Goal: Information Seeking & Learning: Learn about a topic

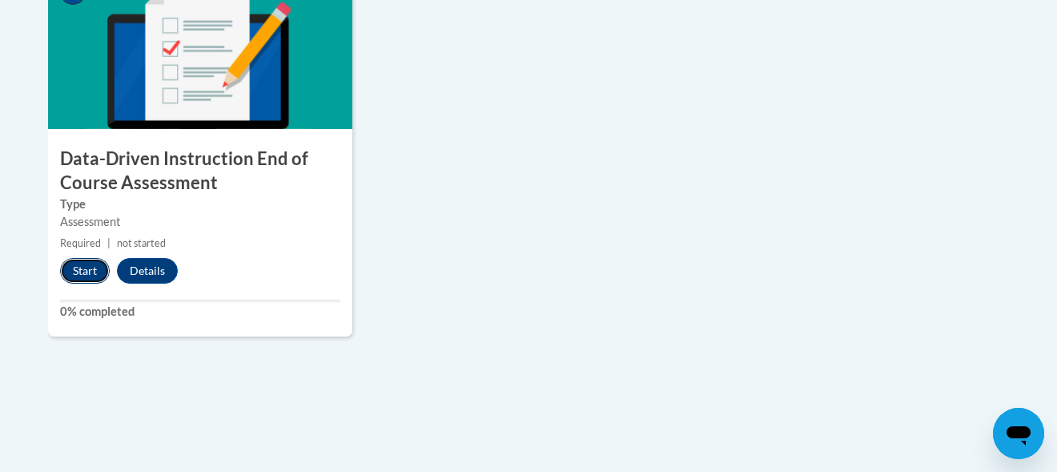
click at [84, 265] on button "Start" at bounding box center [85, 271] width 50 height 26
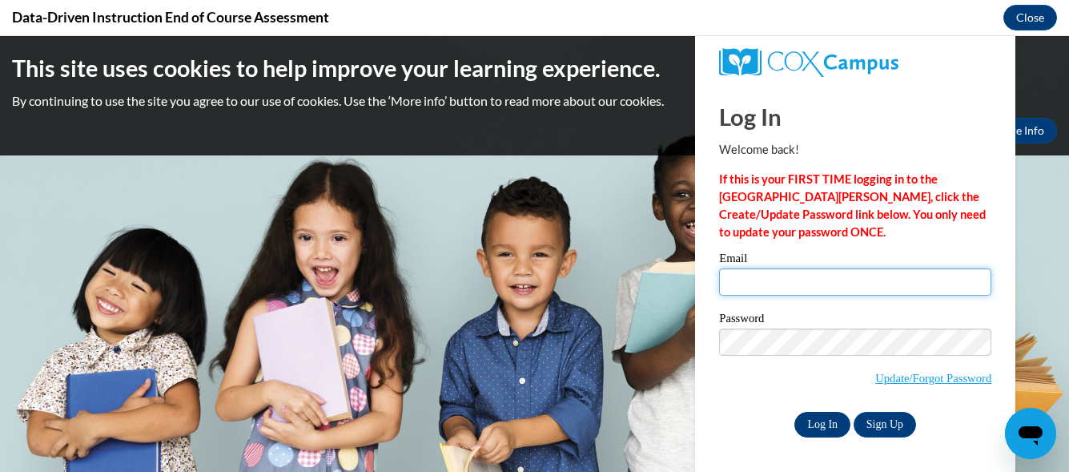
type input "gressja@wauwatosa.k12.wi.us"
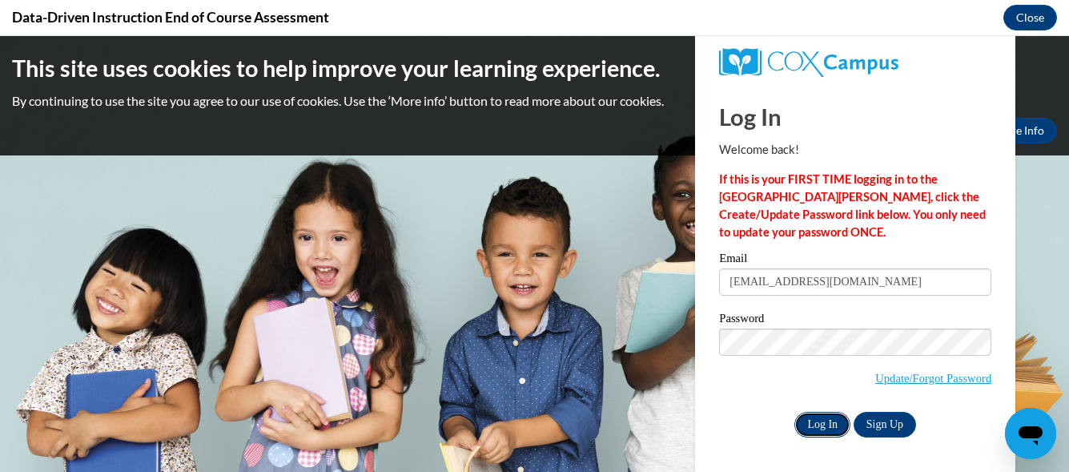
click at [813, 420] on input "Log In" at bounding box center [822, 425] width 56 height 26
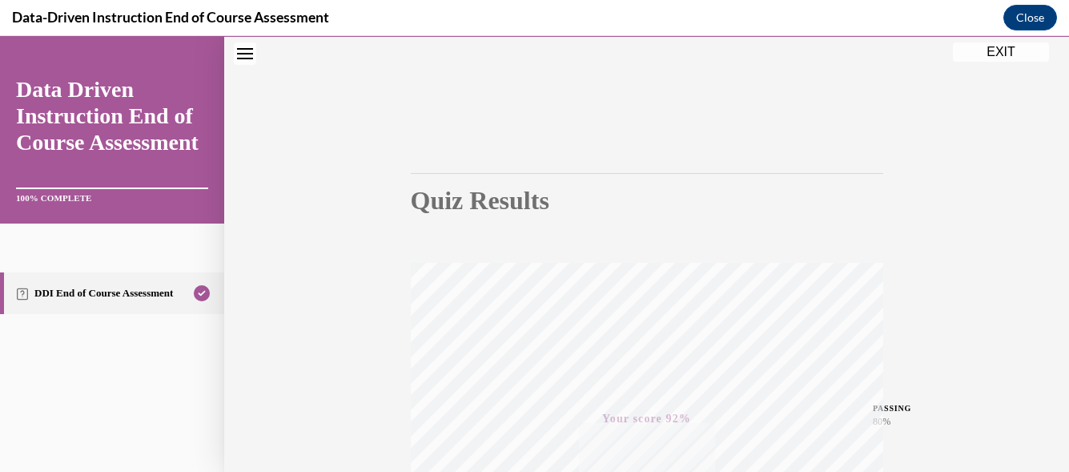
scroll to position [385, 0]
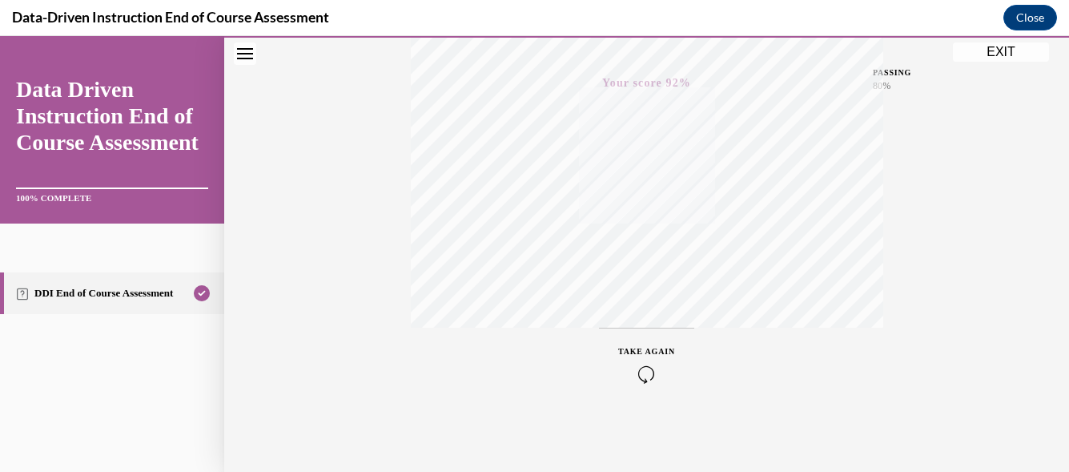
click at [1014, 50] on button "EXIT" at bounding box center [1001, 51] width 96 height 19
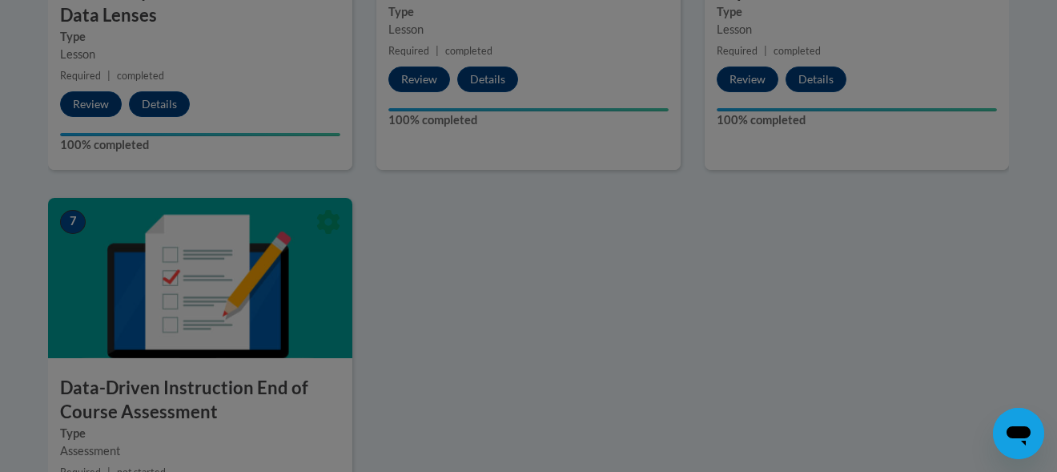
scroll to position [1160, 0]
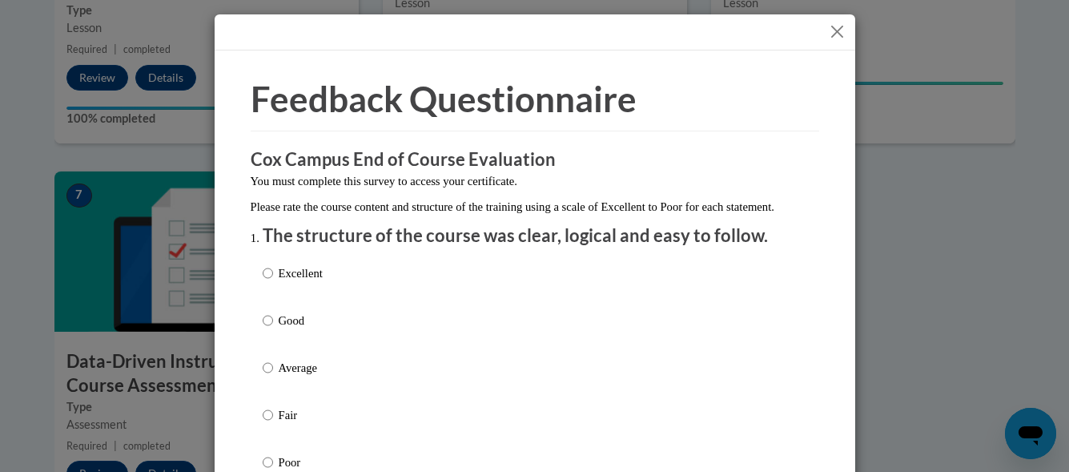
drag, startPoint x: 1064, startPoint y: 344, endPoint x: 1069, endPoint y: 321, distance: 23.7
click at [829, 32] on button "Close" at bounding box center [837, 32] width 20 height 20
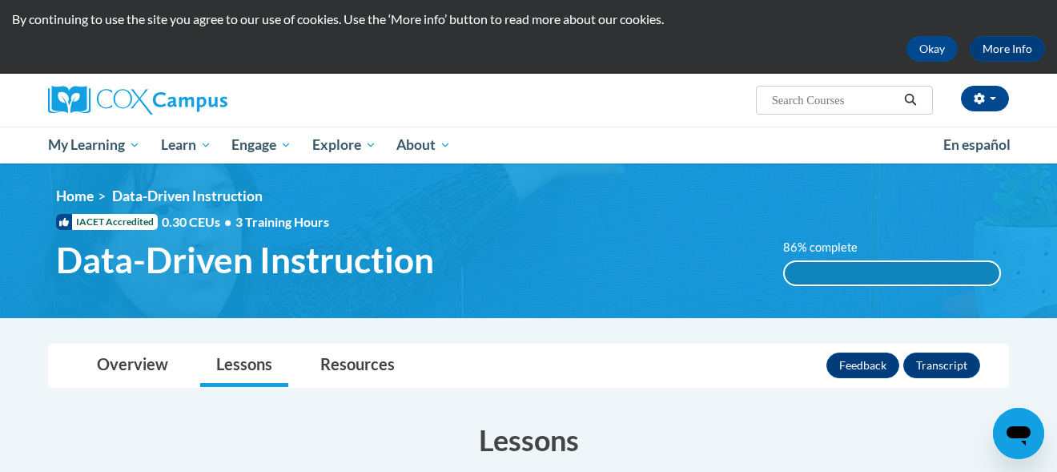
scroll to position [0, 0]
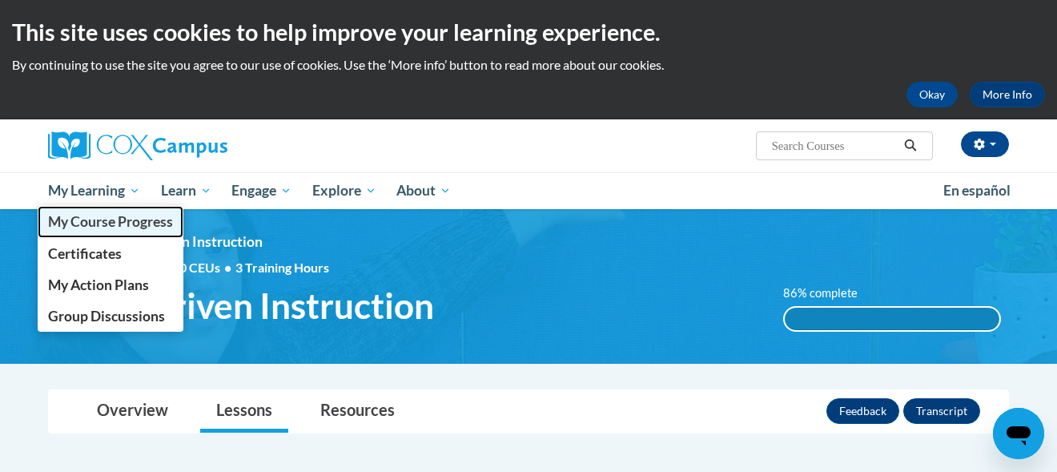
click at [81, 216] on span "My Course Progress" at bounding box center [110, 221] width 125 height 17
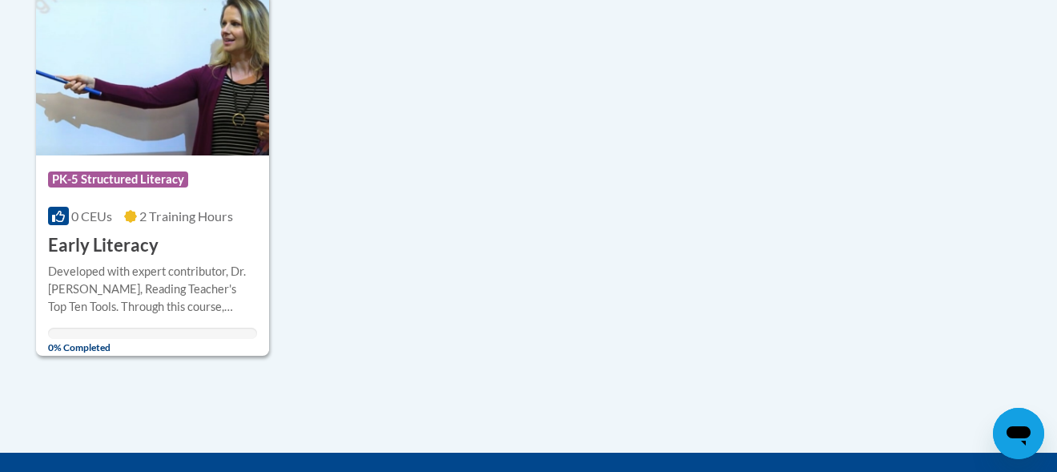
scroll to position [1712, 0]
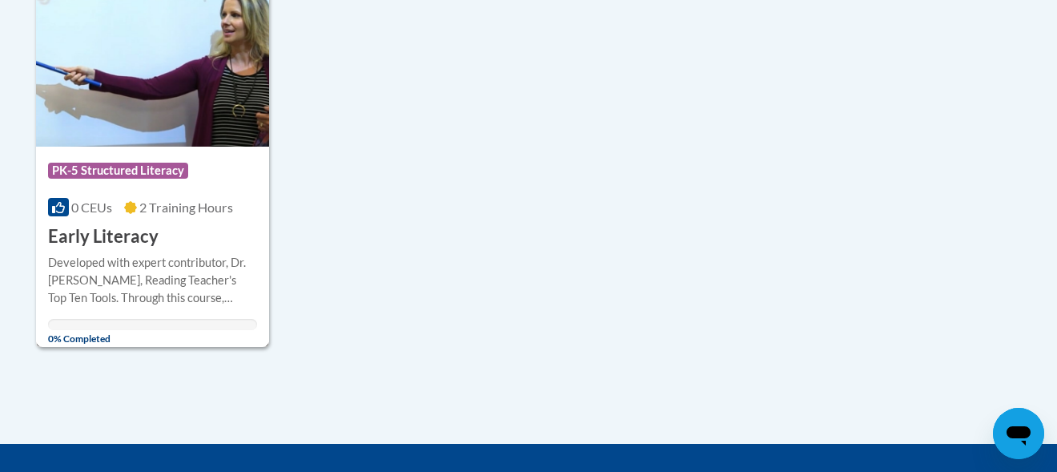
click at [111, 97] on img at bounding box center [152, 64] width 233 height 163
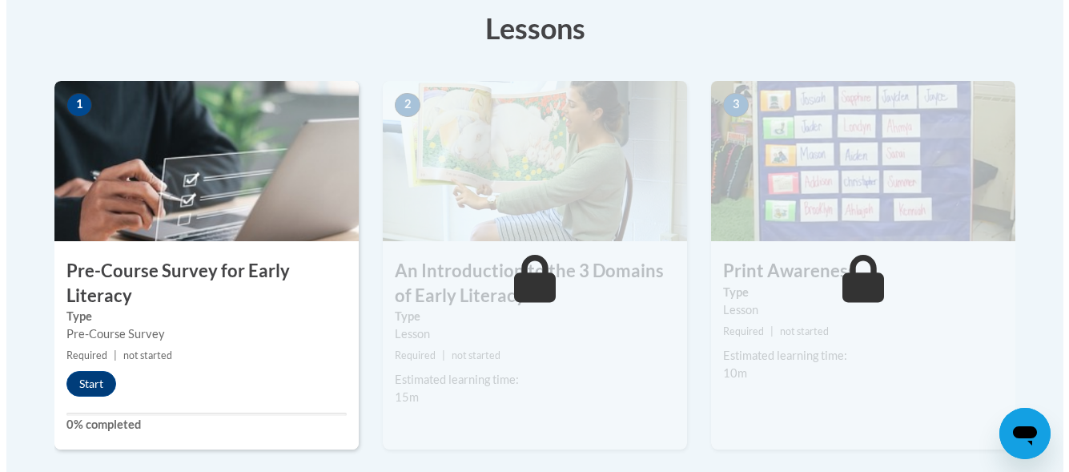
scroll to position [470, 0]
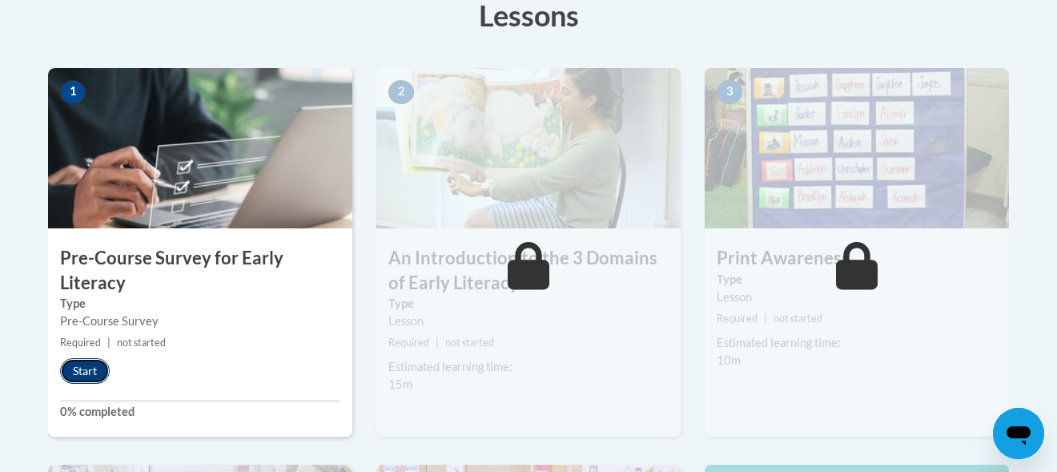
click at [90, 369] on button "Start" at bounding box center [85, 371] width 50 height 26
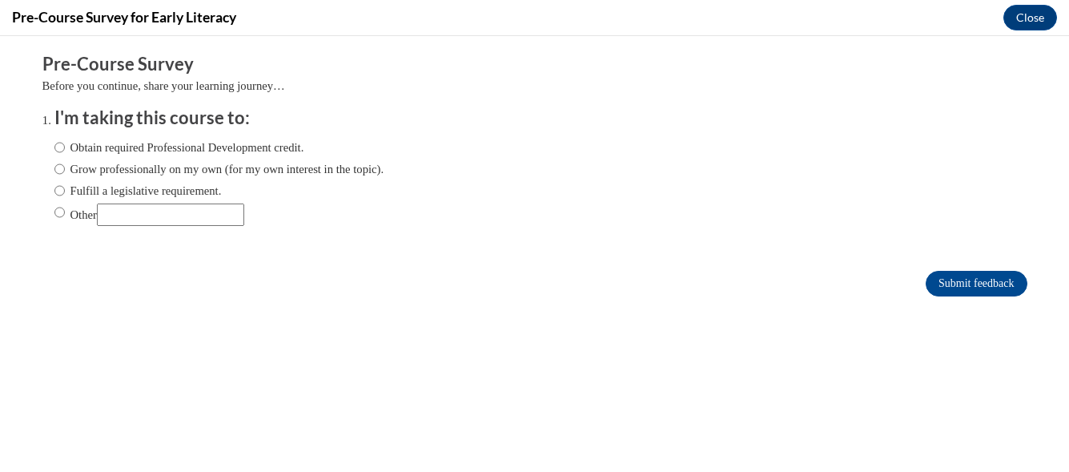
scroll to position [0, 0]
click at [103, 190] on label "Fulfill a legislative requirement." at bounding box center [137, 191] width 167 height 18
click at [65, 190] on input "Fulfill a legislative requirement." at bounding box center [59, 191] width 10 height 18
radio input "true"
click at [926, 284] on input "Submit feedback" at bounding box center [976, 284] width 101 height 26
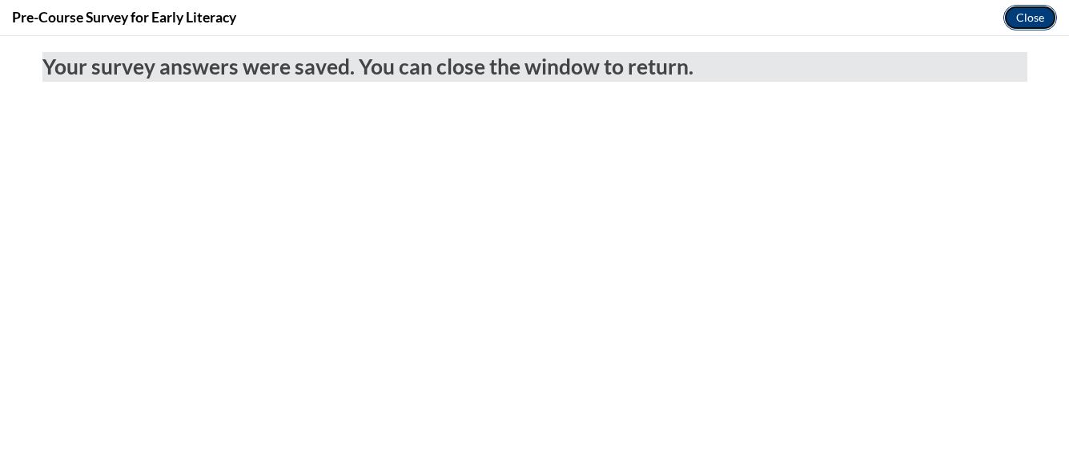
click at [1012, 21] on button "Close" at bounding box center [1030, 18] width 54 height 26
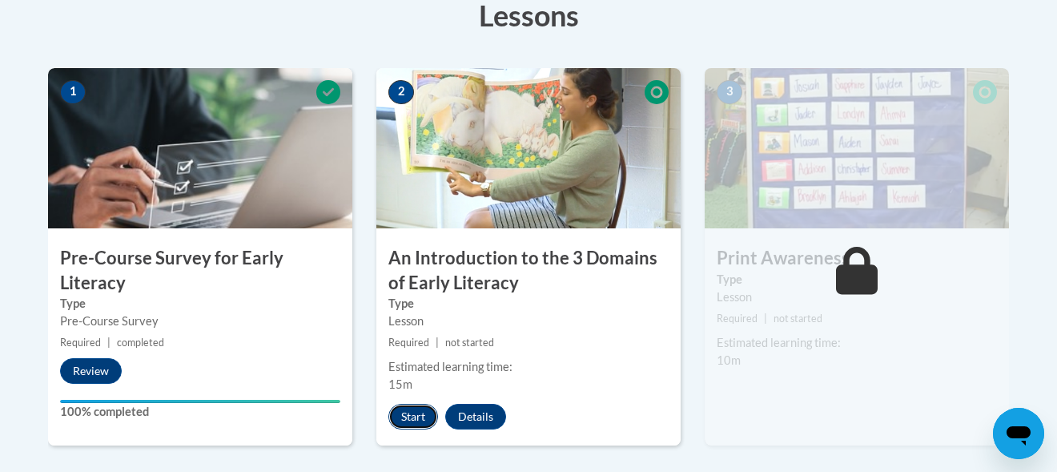
click at [412, 412] on button "Start" at bounding box center [413, 417] width 50 height 26
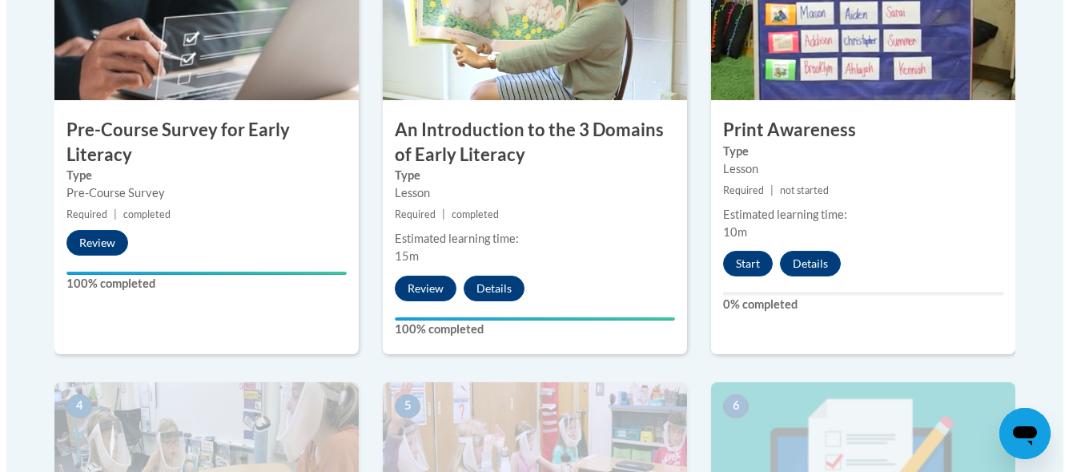
scroll to position [593, 0]
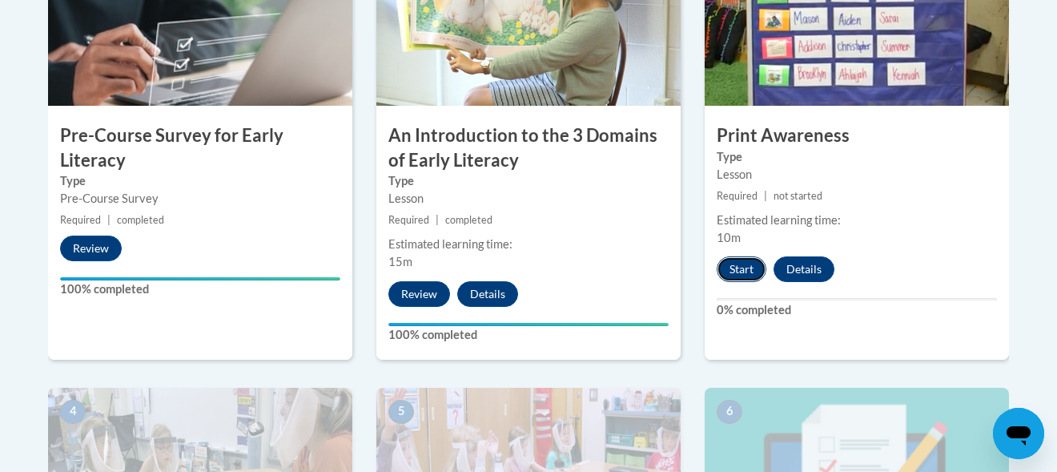
click at [742, 263] on button "Start" at bounding box center [742, 269] width 50 height 26
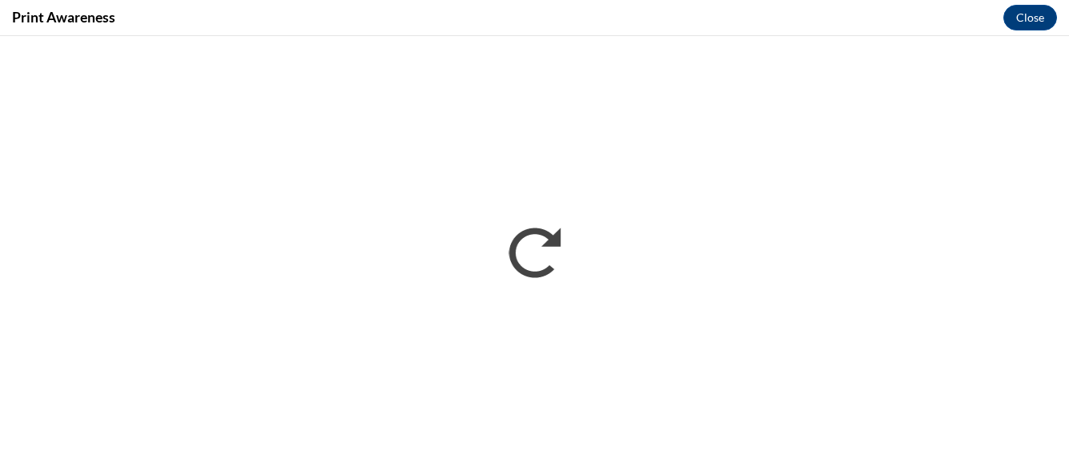
scroll to position [0, 0]
